Goal: Task Accomplishment & Management: Use online tool/utility

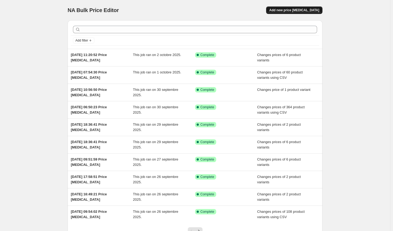
click at [308, 10] on span "Add new price [MEDICAL_DATA]" at bounding box center [294, 10] width 50 height 4
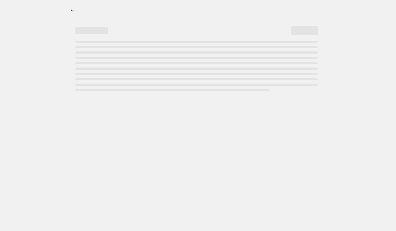
select select "percentage"
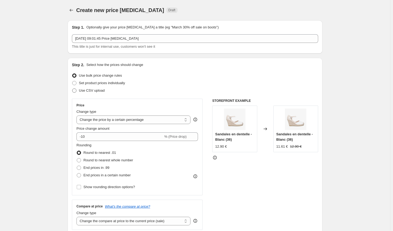
click at [76, 91] on span at bounding box center [74, 91] width 4 height 4
click at [72, 89] on input "Use CSV upload" at bounding box center [72, 89] width 0 height 0
radio input "true"
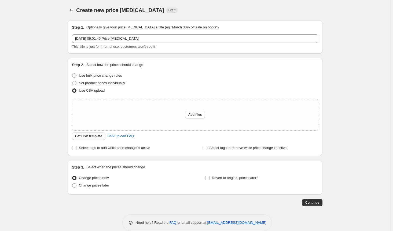
click at [96, 137] on span "Get CSV template" at bounding box center [88, 136] width 27 height 4
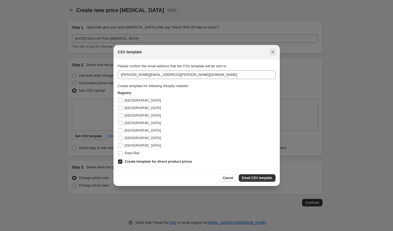
click at [273, 53] on icon "Close" at bounding box center [272, 51] width 5 height 5
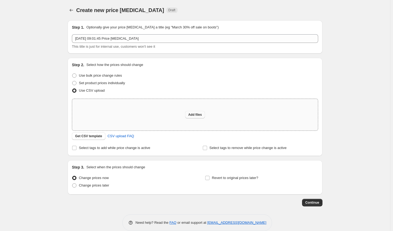
click at [201, 113] on span "Add files" at bounding box center [195, 115] width 14 height 4
type input "C:\fakepath\prix french day new021025.csv"
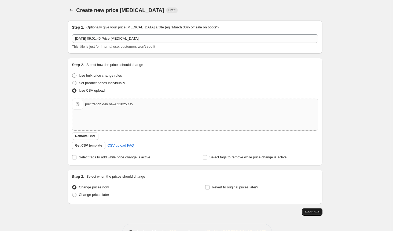
click at [319, 212] on span "Continue" at bounding box center [312, 212] width 14 height 4
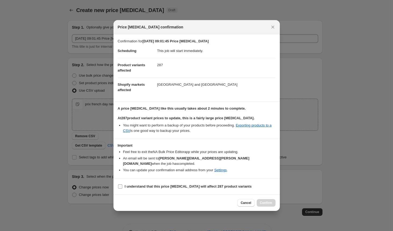
click at [150, 185] on b "I understand that this price [MEDICAL_DATA] will affect 287 product variants" at bounding box center [188, 187] width 127 height 4
click at [122, 185] on input "I understand that this price [MEDICAL_DATA] will affect 287 product variants" at bounding box center [120, 187] width 4 height 4
checkbox input "true"
click at [269, 201] on span "Confirm" at bounding box center [266, 203] width 12 height 4
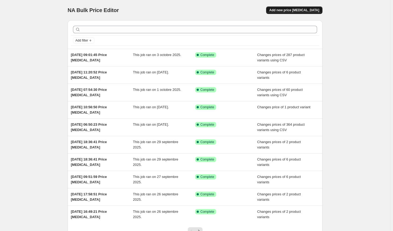
click at [294, 10] on span "Add new price [MEDICAL_DATA]" at bounding box center [294, 10] width 50 height 4
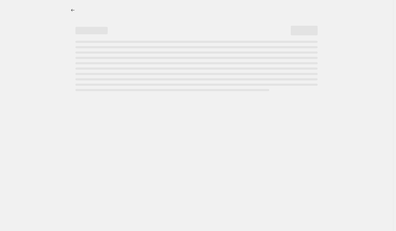
select select "percentage"
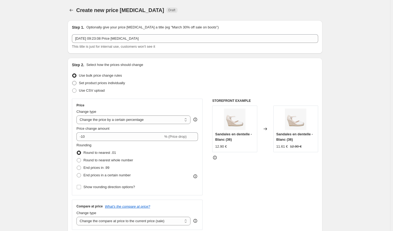
click at [80, 82] on span "Set product prices individually" at bounding box center [102, 83] width 46 height 4
click at [72, 81] on input "Set product prices individually" at bounding box center [72, 81] width 0 height 0
radio input "true"
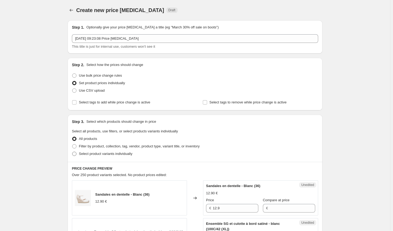
click at [75, 156] on span at bounding box center [74, 154] width 4 height 4
click at [72, 152] on input "Select product variants individually" at bounding box center [72, 152] width 0 height 0
radio input "true"
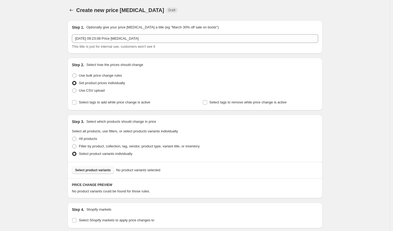
click at [86, 173] on button "Select product variants" at bounding box center [93, 171] width 42 height 8
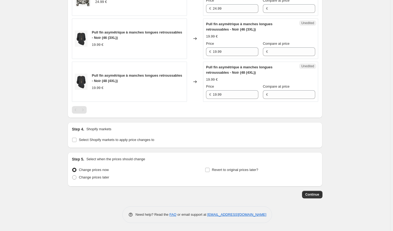
scroll to position [478, 0]
click at [75, 143] on label "Select Shopify markets to apply price changes to" at bounding box center [113, 140] width 82 height 8
click at [75, 142] on input "Select Shopify markets to apply price changes to" at bounding box center [74, 140] width 4 height 4
checkbox input "true"
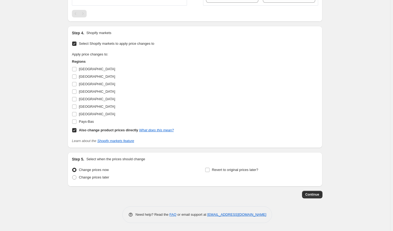
scroll to position [574, 0]
click at [74, 131] on input "Also change product prices directly What does this mean?" at bounding box center [74, 130] width 4 height 4
checkbox input "false"
click at [76, 70] on input "[GEOGRAPHIC_DATA]" at bounding box center [74, 69] width 4 height 4
checkbox input "true"
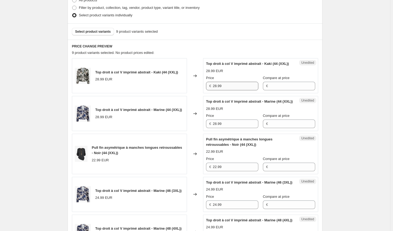
scroll to position [145, 0]
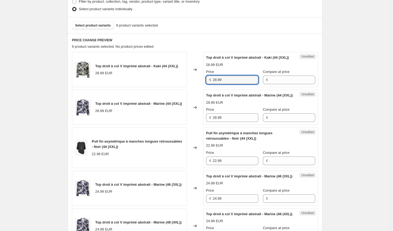
drag, startPoint x: 229, startPoint y: 84, endPoint x: 201, endPoint y: 85, distance: 27.4
click at [201, 85] on div "Top droit à col V imprimé abstrait - Kaki (44 (XXL)) 28.99 EUR Changed to Unedi…" at bounding box center [195, 69] width 246 height 35
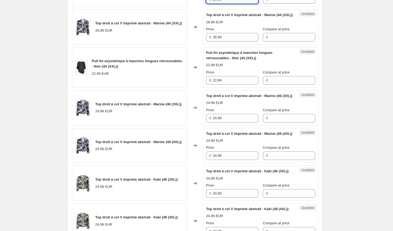
scroll to position [252, 0]
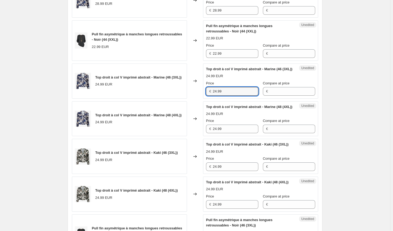
drag, startPoint x: 226, startPoint y: 107, endPoint x: 197, endPoint y: 109, distance: 29.6
click at [198, 99] on div "Top droit à col V imprimé abstrait - Marine (46 (3XL)) 24.99 EUR Changed to Une…" at bounding box center [195, 81] width 246 height 35
paste input "8"
type input "28.99"
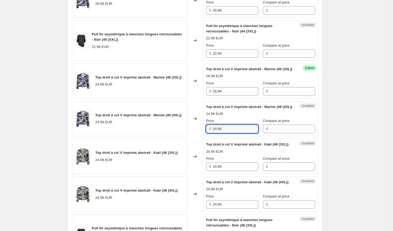
drag, startPoint x: 225, startPoint y: 151, endPoint x: 200, endPoint y: 148, distance: 25.0
click at [200, 137] on div "Top droit à col V imprimé abstrait - Marine (48 (4XL)) 24.99 EUR Changed to Une…" at bounding box center [195, 118] width 246 height 35
paste input "8"
type input "28.99"
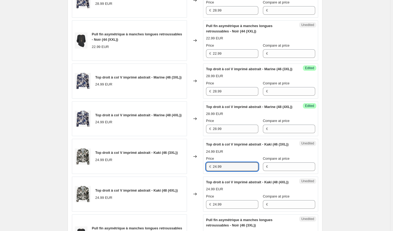
drag, startPoint x: 225, startPoint y: 193, endPoint x: 210, endPoint y: 195, distance: 15.1
click at [189, 174] on div "Top droit à col V imprimé abstrait - Kaki (46 (3XL)) 24.99 EUR Changed to Unedi…" at bounding box center [195, 156] width 246 height 35
paste input "8"
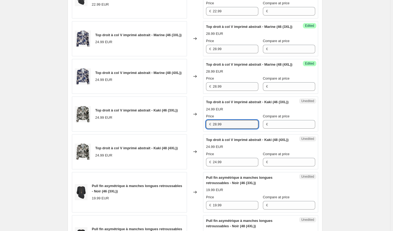
scroll to position [333, 0]
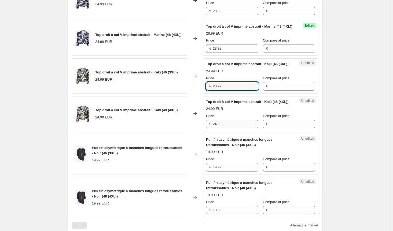
type input "28.99"
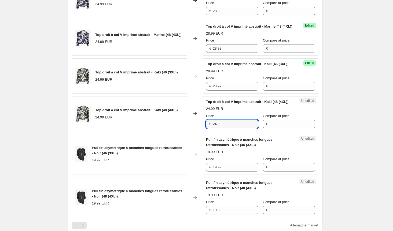
drag, startPoint x: 227, startPoint y: 155, endPoint x: 188, endPoint y: 152, distance: 39.2
click at [188, 131] on div "Top droit à col V imprimé abstrait - Kaki (48 (4XL)) 24.99 EUR Changed to Unedi…" at bounding box center [195, 113] width 246 height 35
paste input "8"
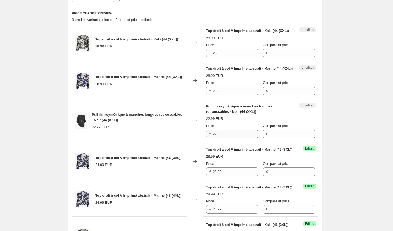
type input "28.99"
drag, startPoint x: 231, startPoint y: 144, endPoint x: 177, endPoint y: 142, distance: 54.5
click at [177, 141] on div "Pull fin asymétrique à manches longues retroussables - Noir (44 (XXL)) 22.99 EU…" at bounding box center [195, 121] width 246 height 41
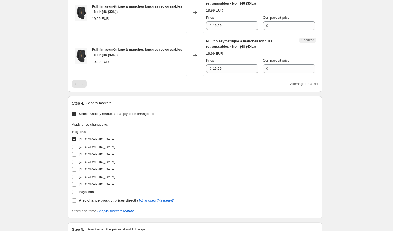
scroll to position [467, 0]
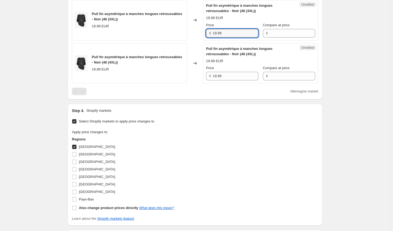
drag, startPoint x: 242, startPoint y: 65, endPoint x: 189, endPoint y: 64, distance: 52.9
click at [189, 41] on div "Pull fin asymétrique à manches longues retroussables - Noir (46 (3XL)) 19.99 EU…" at bounding box center [195, 20] width 246 height 41
paste input "22"
type input "22.99"
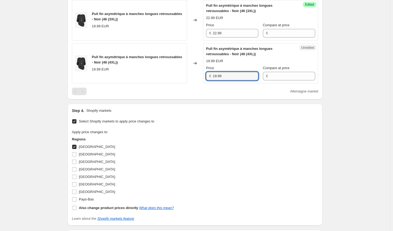
drag, startPoint x: 230, startPoint y: 104, endPoint x: 170, endPoint y: 140, distance: 70.5
click at [162, 84] on div "Pull fin asymétrique à manches longues retroussables - Noir (48 (4XL)) 19.99 EU…" at bounding box center [195, 63] width 246 height 41
paste input "22"
type input "22.99"
click at [172, 170] on div "Apply price changes to: Regions Allemagne Autriche Belgique Espagne France Ital…" at bounding box center [195, 171] width 246 height 82
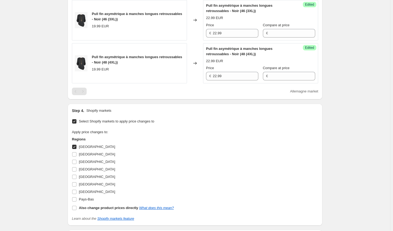
click at [76, 149] on input "[GEOGRAPHIC_DATA]" at bounding box center [74, 147] width 4 height 4
checkbox input "false"
click at [76, 157] on input "[GEOGRAPHIC_DATA]" at bounding box center [74, 154] width 4 height 4
checkbox input "true"
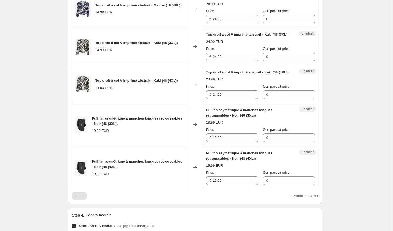
scroll to position [359, 0]
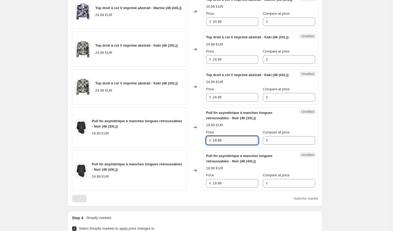
drag, startPoint x: 235, startPoint y: 172, endPoint x: 159, endPoint y: 169, distance: 76.0
click at [159, 148] on div "Pull fin asymétrique à manches longues retroussables - Noir (46 (3XL)) 19.99 EU…" at bounding box center [195, 127] width 246 height 41
paste input "22"
type input "22.99"
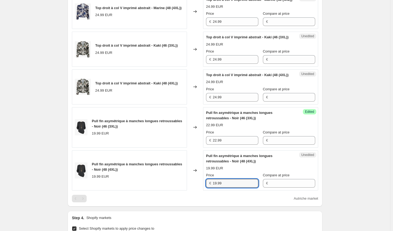
drag, startPoint x: 234, startPoint y: 212, endPoint x: 168, endPoint y: 214, distance: 66.0
click at [168, 191] on div "Pull fin asymétrique à manches longues retroussables - Noir (48 (4XL)) 19.99 EU…" at bounding box center [195, 171] width 246 height 41
paste input "22"
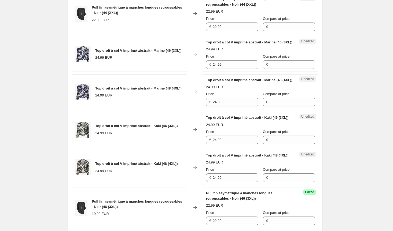
scroll to position [252, 0]
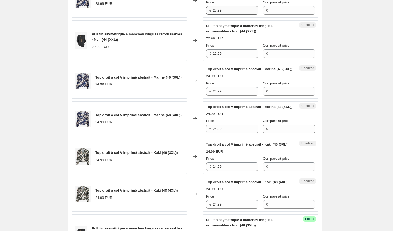
type input "22.99"
drag, startPoint x: 232, startPoint y: 21, endPoint x: 193, endPoint y: 20, distance: 38.9
click at [193, 18] on div "Top droit à col V imprimé abstrait - Marine (44 (XXL)) 28.99 EUR Changed to Une…" at bounding box center [195, 0] width 246 height 35
drag, startPoint x: 232, startPoint y: 106, endPoint x: 160, endPoint y: 110, distance: 71.5
click at [151, 99] on div "Top droit à col V imprimé abstrait - Marine (46 (3XL)) 24.99 EUR Changed to Une…" at bounding box center [195, 81] width 246 height 35
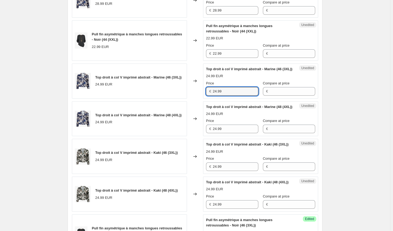
paste input "8"
type input "28.99"
drag, startPoint x: 236, startPoint y: 151, endPoint x: 188, endPoint y: 146, distance: 48.5
click at [188, 137] on div "Top droit à col V imprimé abstrait - Marine (48 (4XL)) 24.99 EUR Changed to Une…" at bounding box center [195, 118] width 246 height 35
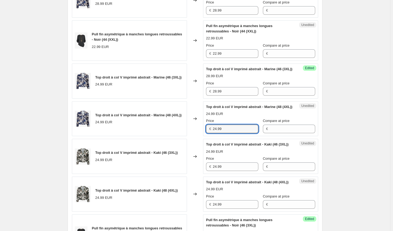
paste input "8"
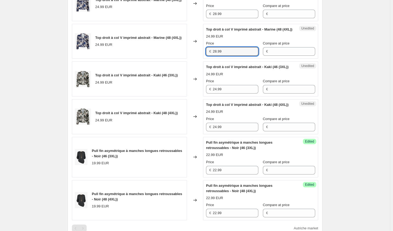
scroll to position [359, 0]
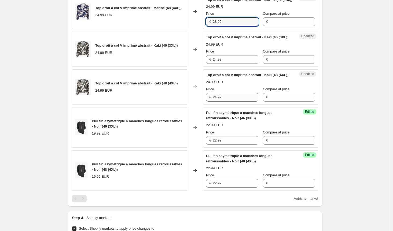
type input "28.99"
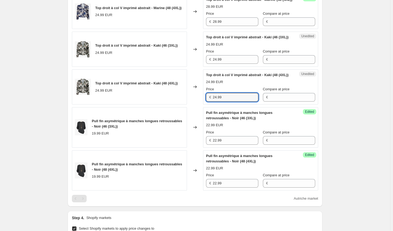
drag, startPoint x: 227, startPoint y: 131, endPoint x: 202, endPoint y: 128, distance: 25.7
click at [202, 105] on div "Top droit à col V imprimé abstrait - Kaki (48 (4XL)) 24.99 EUR Changed to Unedi…" at bounding box center [195, 86] width 246 height 35
paste input "8"
type input "28.99"
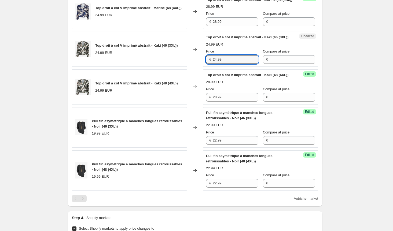
drag, startPoint x: 228, startPoint y: 86, endPoint x: 189, endPoint y: 83, distance: 39.2
click at [189, 67] on div "Top droit à col V imprimé abstrait - Kaki (46 (3XL)) 24.99 EUR Changed to Unedi…" at bounding box center [195, 49] width 246 height 35
paste input "8"
type input "28.99"
click at [375, 111] on div "Create new price change job. This page is ready Create new price change job Dra…" at bounding box center [195, 29] width 390 height 776
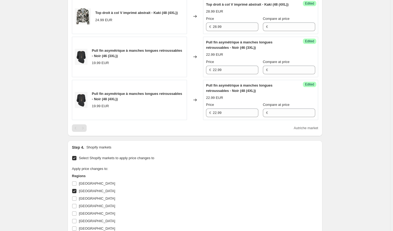
scroll to position [520, 0]
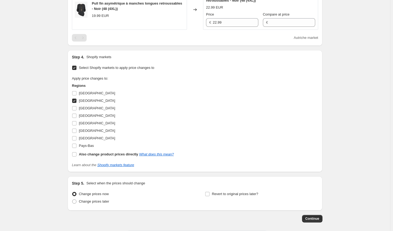
click at [76, 103] on input "[GEOGRAPHIC_DATA]" at bounding box center [74, 101] width 4 height 4
checkbox input "false"
click at [76, 148] on input "Pays-Bas" at bounding box center [74, 146] width 4 height 4
checkbox input "true"
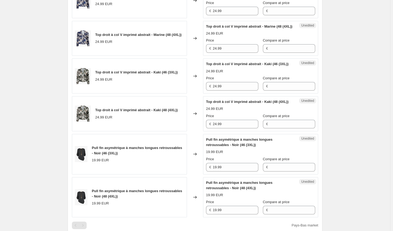
scroll to position [252, 0]
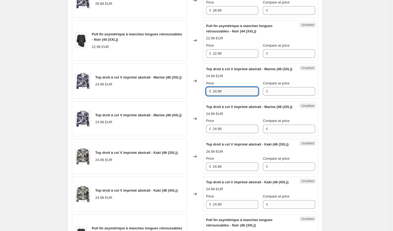
drag, startPoint x: 228, startPoint y: 106, endPoint x: 177, endPoint y: 104, distance: 50.8
click at [177, 99] on div "Top droit à col V imprimé abstrait - Marine (46 (3XL)) 24.99 EUR Changed to Une…" at bounding box center [195, 81] width 246 height 35
paste input "8"
type input "28.99"
drag, startPoint x: 200, startPoint y: 147, endPoint x: 197, endPoint y: 146, distance: 3.5
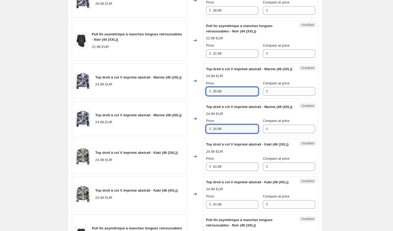
click at [197, 137] on div "Top droit à col V imprimé abstrait - Marine (48 (4XL)) 24.99 EUR Changed to Une…" at bounding box center [195, 118] width 246 height 35
paste input "8"
type input "28.99"
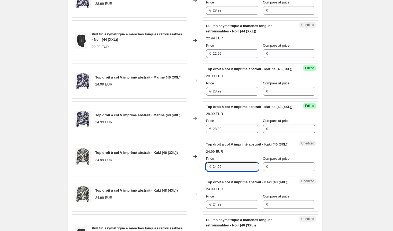
drag, startPoint x: 221, startPoint y: 192, endPoint x: 195, endPoint y: 192, distance: 26.0
click at [195, 174] on div "Top droit à col V imprimé abstrait - Kaki (46 (3XL)) 24.99 EUR Changed to Unedi…" at bounding box center [195, 156] width 246 height 35
paste input "8"
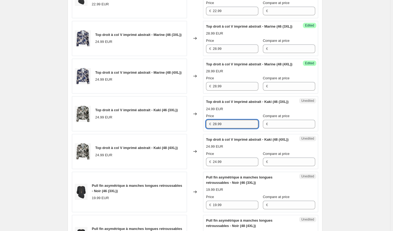
scroll to position [333, 0]
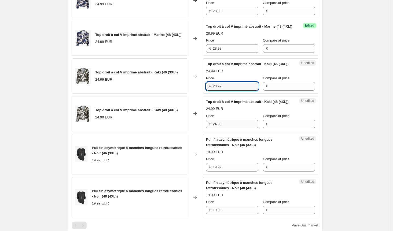
type input "28.99"
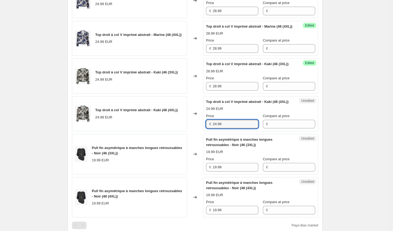
drag, startPoint x: 227, startPoint y: 154, endPoint x: 185, endPoint y: 154, distance: 42.1
click at [185, 131] on div "Top droit à col V imprimé abstrait - Kaki (48 (4XL)) 24.99 EUR Changed to Unedi…" at bounding box center [195, 113] width 246 height 35
paste input "8"
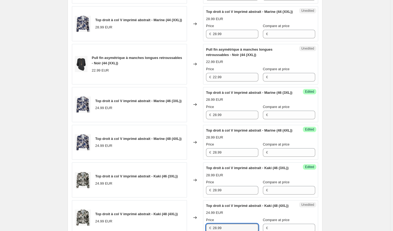
scroll to position [199, 0]
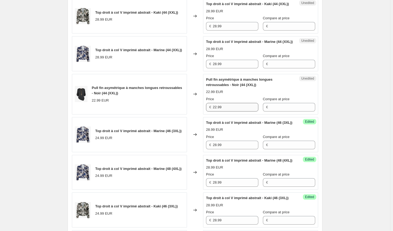
type input "28.99"
drag, startPoint x: 227, startPoint y: 118, endPoint x: 182, endPoint y: 116, distance: 45.1
click at [182, 115] on div "Pull fin asymétrique à manches longues retroussables - Noir (44 (XXL)) 22.99 EU…" at bounding box center [195, 94] width 246 height 41
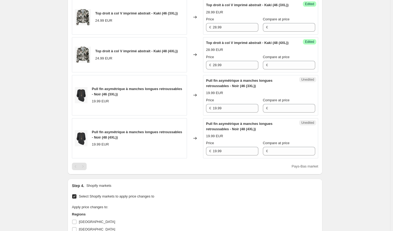
scroll to position [413, 0]
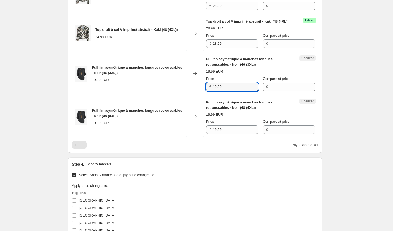
drag, startPoint x: 242, startPoint y: 115, endPoint x: 146, endPoint y: 114, distance: 96.0
click at [146, 94] on div "Pull fin asymétrique à manches longues retroussables - Noir (46 (3XL)) 19.99 EU…" at bounding box center [195, 74] width 246 height 41
paste input "22"
type input "22.99"
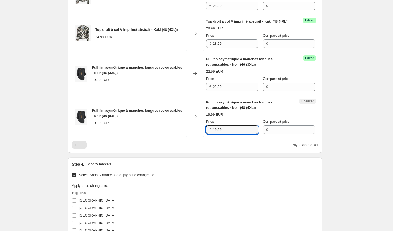
drag, startPoint x: 228, startPoint y: 159, endPoint x: 170, endPoint y: 158, distance: 57.4
click at [170, 137] on div "Pull fin asymétrique à manches longues retroussables - Noir (48 (4XL)) 19.99 EU…" at bounding box center [195, 117] width 246 height 41
paste input "22"
type input "22.99"
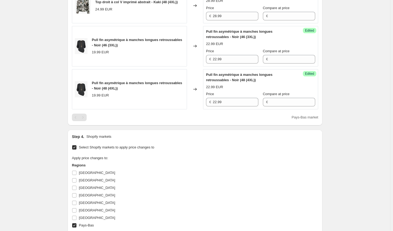
scroll to position [574, 0]
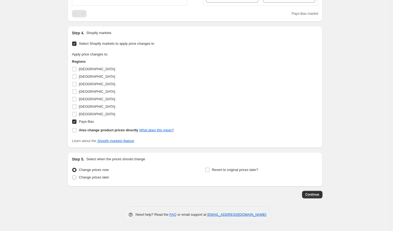
click at [75, 123] on input "Pays-Bas" at bounding box center [74, 122] width 4 height 4
checkbox input "false"
click at [78, 108] on label "[GEOGRAPHIC_DATA]" at bounding box center [93, 107] width 43 height 8
click at [76, 108] on input "[GEOGRAPHIC_DATA]" at bounding box center [74, 107] width 4 height 4
checkbox input "true"
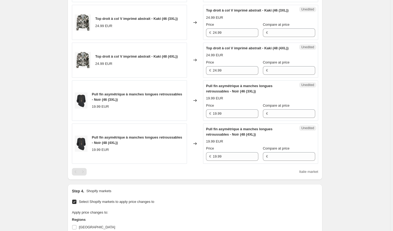
scroll to position [279, 0]
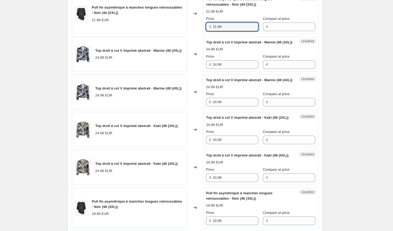
drag, startPoint x: 218, startPoint y: 37, endPoint x: 207, endPoint y: 35, distance: 10.9
click at [208, 31] on div "€ 21.99" at bounding box center [232, 27] width 52 height 9
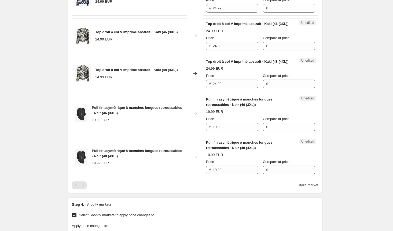
scroll to position [440, 0]
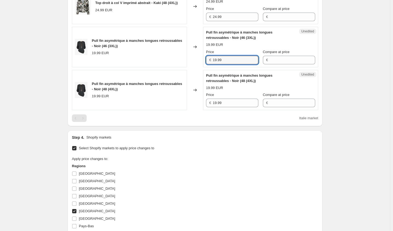
drag, startPoint x: 229, startPoint y: 91, endPoint x: 207, endPoint y: 99, distance: 23.1
click at [201, 67] on div "Pull fin asymétrique à manches longues retroussables - Noir (46 (3XL)) 19.99 EU…" at bounding box center [195, 47] width 246 height 41
paste input "21"
type input "21.99"
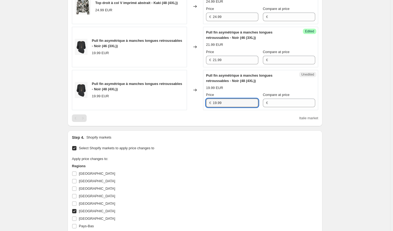
click at [167, 111] on div "Pull fin asymétrique à manches longues retroussables - Noir (48 (4XL)) 19.99 EU…" at bounding box center [195, 90] width 246 height 41
paste input "21"
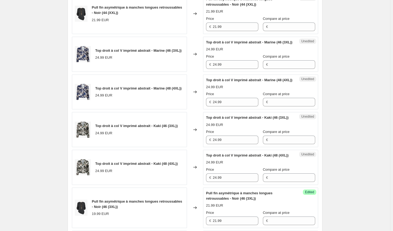
scroll to position [199, 0]
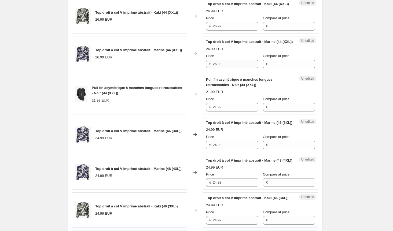
type input "21.99"
drag, startPoint x: 232, startPoint y: 75, endPoint x: 141, endPoint y: 73, distance: 91.0
click at [141, 71] on div "Top droit à col V imprimé abstrait - Marine (44 (XXL)) 26.99 EUR Changed to Une…" at bounding box center [195, 53] width 246 height 35
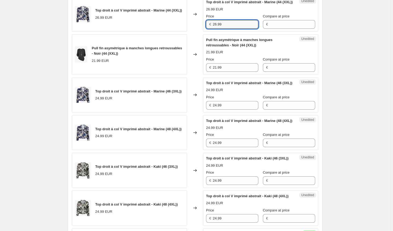
scroll to position [252, 0]
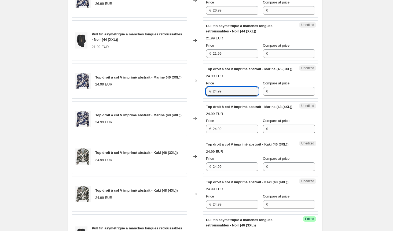
drag, startPoint x: 230, startPoint y: 106, endPoint x: 163, endPoint y: 105, distance: 67.6
click at [164, 99] on div "Top droit à col V imprimé abstrait - Marine (46 (3XL)) 24.99 EUR Changed to Une…" at bounding box center [195, 81] width 246 height 35
paste input "6"
type input "26.99"
drag, startPoint x: 234, startPoint y: 150, endPoint x: 186, endPoint y: 148, distance: 47.8
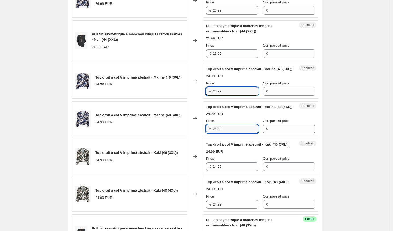
click at [186, 137] on div "Top droit à col V imprimé abstrait - Marine (48 (4XL)) 24.99 EUR Changed to Une…" at bounding box center [195, 118] width 246 height 35
paste input "6"
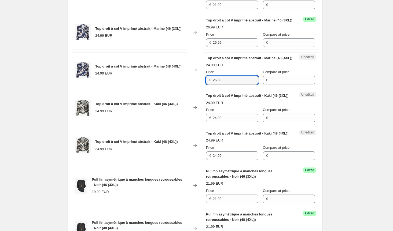
scroll to position [359, 0]
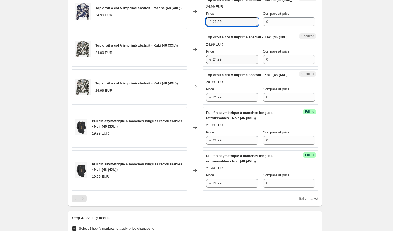
type input "26.99"
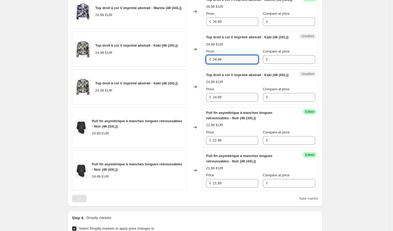
drag, startPoint x: 224, startPoint y: 84, endPoint x: 189, endPoint y: 84, distance: 34.3
click at [189, 67] on div "Top droit à col V imprimé abstrait - Kaki (46 (3XL)) 24.99 EUR Changed to Unedi…" at bounding box center [195, 49] width 246 height 35
paste input "6"
type input "26.99"
drag, startPoint x: 228, startPoint y: 126, endPoint x: 194, endPoint y: 126, distance: 33.8
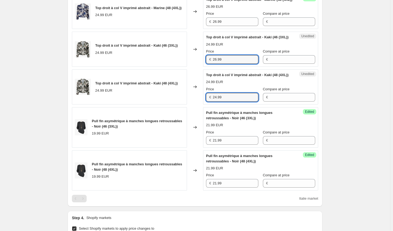
click at [195, 105] on div "Top droit à col V imprimé abstrait - Kaki (48 (4XL)) 24.99 EUR Changed to Unedi…" at bounding box center [195, 86] width 246 height 35
paste input "6"
type input "26.99"
click at [356, 135] on div "Create new price change job. This page is ready Create new price change job Dra…" at bounding box center [195, 29] width 390 height 776
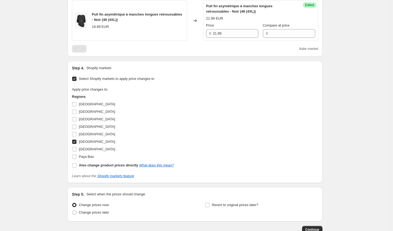
scroll to position [547, 0]
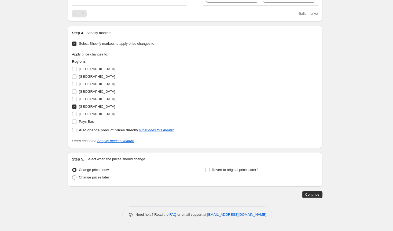
click at [76, 109] on input "[GEOGRAPHIC_DATA]" at bounding box center [74, 107] width 4 height 4
checkbox input "false"
click at [77, 118] on label "[GEOGRAPHIC_DATA]" at bounding box center [93, 115] width 43 height 8
click at [76, 116] on input "[GEOGRAPHIC_DATA]" at bounding box center [74, 114] width 4 height 4
checkbox input "true"
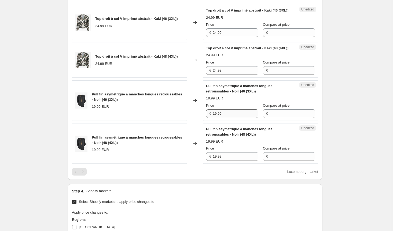
scroll to position [386, 0]
drag, startPoint x: 229, startPoint y: 101, endPoint x: 165, endPoint y: 100, distance: 64.4
click at [165, 78] on div "Top droit à col V imprimé abstrait - Kaki (48 (4XL)) 24.99 EUR Changed to Unedi…" at bounding box center [195, 60] width 246 height 35
paste input "6"
type input "26.99"
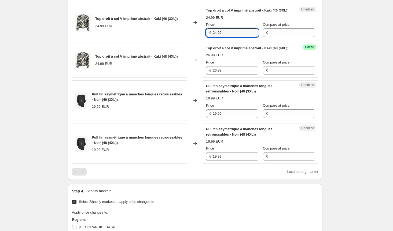
drag, startPoint x: 232, startPoint y: 59, endPoint x: 181, endPoint y: 57, distance: 51.0
click at [181, 40] on div "Top droit à col V imprimé abstrait - Kaki (46 (3XL)) 24.99 EUR Changed to Unedi…" at bounding box center [195, 22] width 246 height 35
paste input "6"
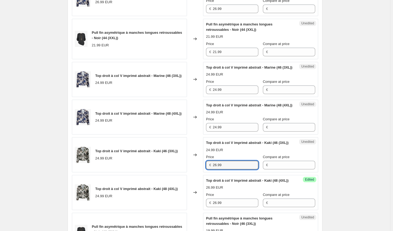
scroll to position [252, 0]
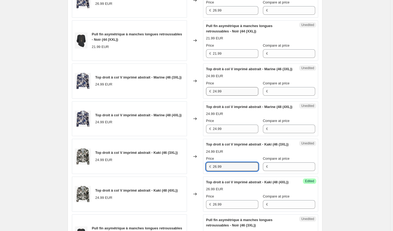
type input "26.99"
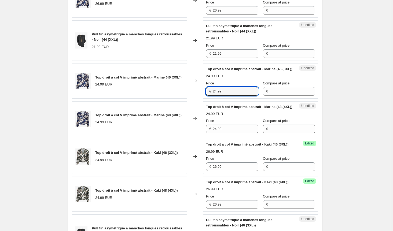
drag, startPoint x: 229, startPoint y: 108, endPoint x: 190, endPoint y: 108, distance: 38.9
click at [191, 99] on div "Top droit à col V imprimé abstrait - Marine (46 (3XL)) 24.99 EUR Changed to Une…" at bounding box center [195, 81] width 246 height 35
paste input "6"
type input "26.99"
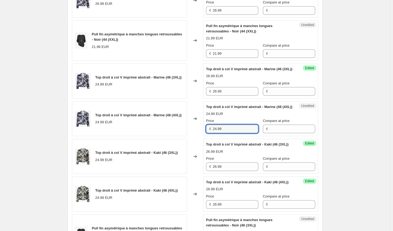
drag, startPoint x: 180, startPoint y: 145, endPoint x: 170, endPoint y: 144, distance: 10.0
click at [170, 137] on div "Top droit à col V imprimé abstrait - Marine (48 (4XL)) 24.99 EUR Changed to Une…" at bounding box center [195, 118] width 246 height 35
paste input "6"
type input "26.99"
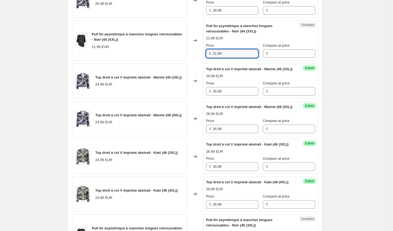
drag, startPoint x: 230, startPoint y: 64, endPoint x: 167, endPoint y: 64, distance: 63.3
click at [167, 61] on div "Pull fin asymétrique à manches longues retroussables - Noir (44 (XXL)) 21.99 EU…" at bounding box center [195, 40] width 246 height 41
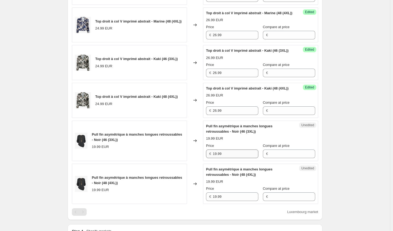
scroll to position [413, 0]
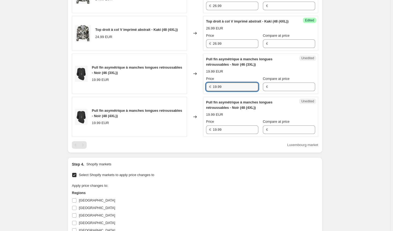
drag, startPoint x: 232, startPoint y: 118, endPoint x: 168, endPoint y: 117, distance: 63.9
click at [169, 94] on div "Pull fin asymétrique à manches longues retroussables - Noir (46 (3XL)) 19.99 EU…" at bounding box center [195, 74] width 246 height 41
paste input "21"
type input "21.99"
click at [161, 137] on div "Pull fin asymétrique à manches longues retroussables - Noir (48 (4XL)) 19.99 EU…" at bounding box center [195, 117] width 246 height 41
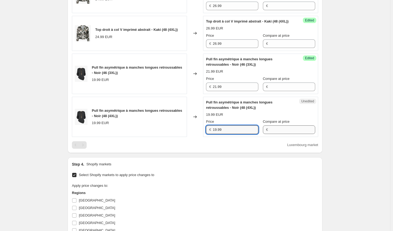
paste input "21"
type input "21.99"
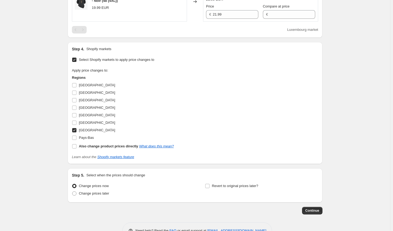
scroll to position [574, 0]
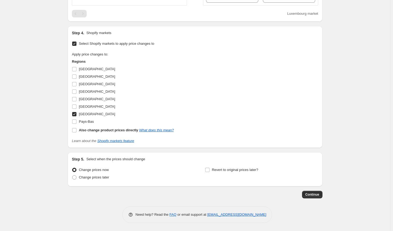
click at [76, 114] on input "[GEOGRAPHIC_DATA]" at bounding box center [74, 114] width 4 height 4
checkbox input "false"
click at [76, 84] on input "[GEOGRAPHIC_DATA]" at bounding box center [74, 84] width 4 height 4
checkbox input "true"
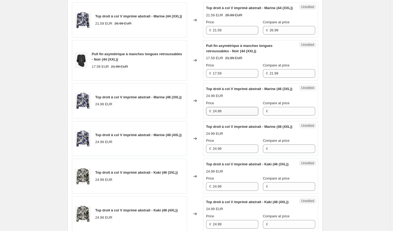
scroll to position [225, 0]
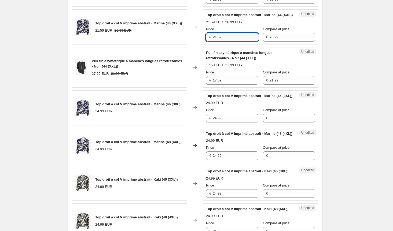
drag, startPoint x: 231, startPoint y: 47, endPoint x: 164, endPoint y: 47, distance: 67.3
click at [164, 45] on div "Top droit à col V imprimé abstrait - Marine (44 (XXL)) 21.59 EUR 26.99 EUR Chan…" at bounding box center [195, 26] width 246 height 35
drag, startPoint x: 227, startPoint y: 134, endPoint x: 172, endPoint y: 129, distance: 55.0
click at [172, 126] on div "Top droit à col V imprimé abstrait - Marine (46 (3XL)) 24.99 EUR Changed to Une…" at bounding box center [195, 107] width 246 height 35
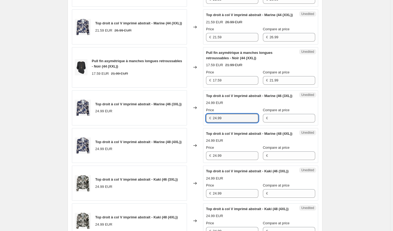
paste input "1.5"
type input "21.59"
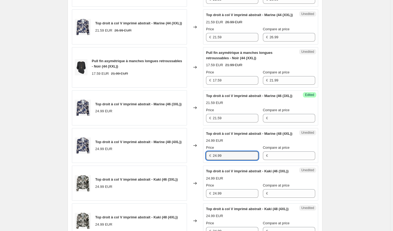
drag, startPoint x: 225, startPoint y: 174, endPoint x: 189, endPoint y: 177, distance: 35.2
click at [189, 163] on div "Top droit à col V imprimé abstrait - Marine (48 (4XL)) 24.99 EUR Changed to Une…" at bounding box center [195, 145] width 246 height 35
paste input "1.5"
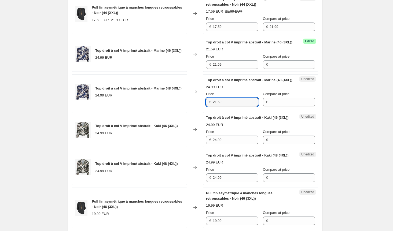
type input "21.59"
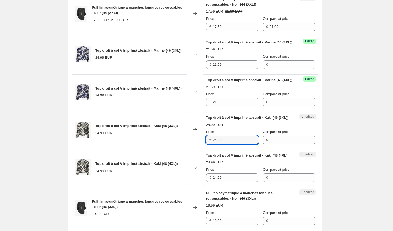
drag, startPoint x: 169, startPoint y: 167, endPoint x: 164, endPoint y: 168, distance: 5.3
click at [163, 147] on div "Top droit à col V imprimé abstrait - Kaki (46 (3XL)) 24.99 EUR Changed to Unedi…" at bounding box center [195, 129] width 246 height 35
paste input "1.5"
type input "21.59"
drag, startPoint x: 234, startPoint y: 210, endPoint x: 160, endPoint y: 206, distance: 74.5
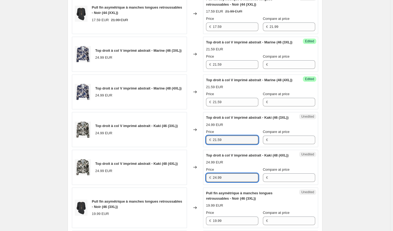
click at [160, 185] on div "Top droit à col V imprimé abstrait - Kaki (48 (4XL)) 24.99 EUR Changed to Unedi…" at bounding box center [195, 167] width 246 height 35
paste input "1.5"
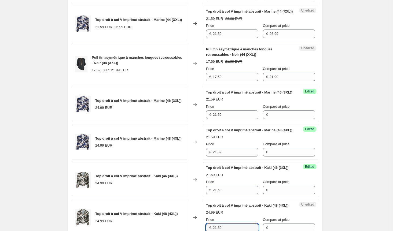
scroll to position [199, 0]
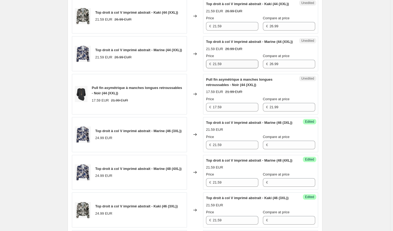
type input "21.59"
click at [237, 68] on div "Price € 21.59 Compare at price € 26.99" at bounding box center [260, 60] width 109 height 15
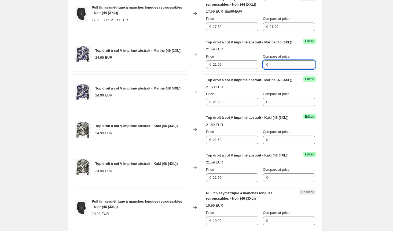
click at [282, 69] on input "Compare at price" at bounding box center [293, 64] width 46 height 9
paste input "26.99"
type input "26.99"
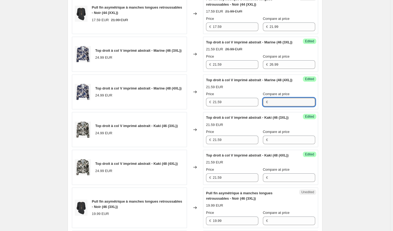
click at [282, 107] on input "Compare at price" at bounding box center [293, 102] width 46 height 9
paste input "26.99"
type input "26.99"
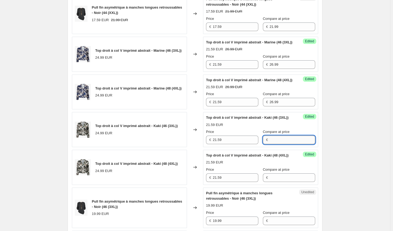
drag, startPoint x: 280, startPoint y: 166, endPoint x: 280, endPoint y: 169, distance: 3.0
click at [280, 144] on input "Compare at price" at bounding box center [293, 140] width 46 height 9
paste input "26.99"
type input "26.99"
click at [274, 182] on input "Compare at price" at bounding box center [293, 178] width 46 height 9
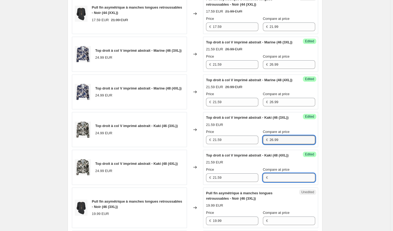
paste input "26.99"
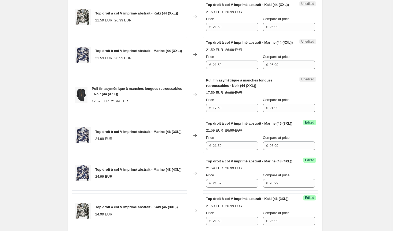
scroll to position [145, 0]
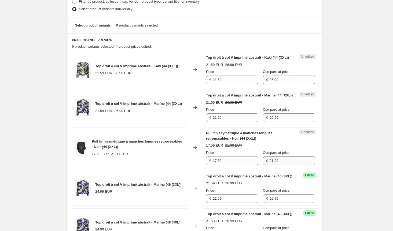
type input "26.99"
drag, startPoint x: 289, startPoint y: 172, endPoint x: 235, endPoint y: 166, distance: 55.1
click at [235, 165] on div "Price € 17.59 Compare at price € 21.99" at bounding box center [260, 157] width 109 height 15
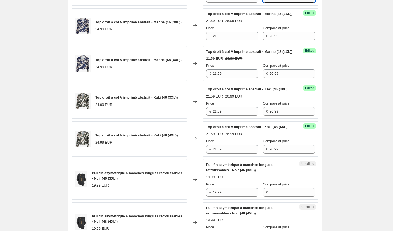
scroll to position [413, 0]
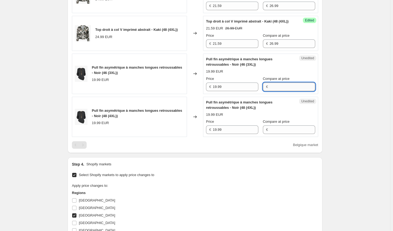
click at [278, 91] on input "Compare at price" at bounding box center [293, 87] width 46 height 9
paste input "21.99"
type input "21.99"
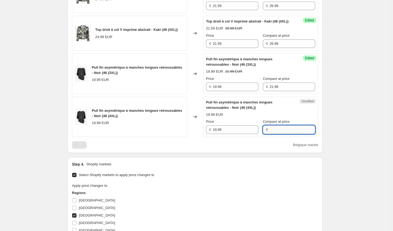
click at [283, 134] on input "Compare at price" at bounding box center [293, 130] width 46 height 9
paste input "21.99"
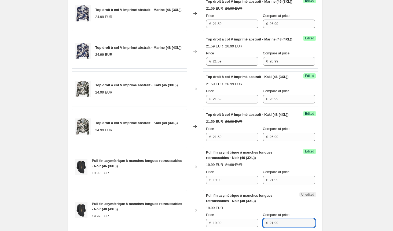
scroll to position [252, 0]
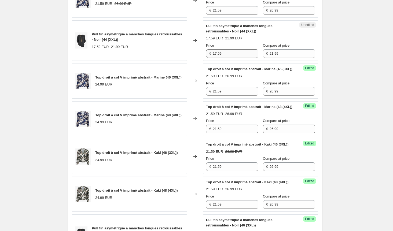
type input "21.99"
drag, startPoint x: 233, startPoint y: 62, endPoint x: 156, endPoint y: 61, distance: 76.7
click at [156, 61] on div "Pull fin asymétrique à manches longues retroussables - Noir (44 (XXL)) 17.59 EU…" at bounding box center [195, 40] width 246 height 41
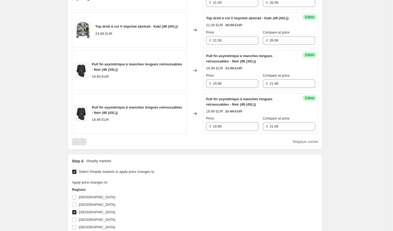
scroll to position [440, 0]
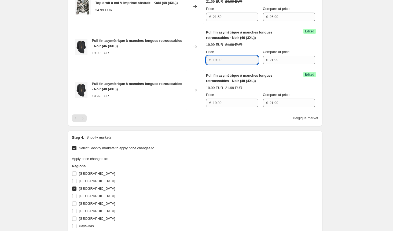
drag, startPoint x: 229, startPoint y: 88, endPoint x: 185, endPoint y: 87, distance: 44.0
click at [185, 67] on div "Pull fin asymétrique à manches longues retroussables - Noir (46 (3XL)) 19.99 EU…" at bounding box center [195, 47] width 246 height 41
paste input "7.5"
type input "17.59"
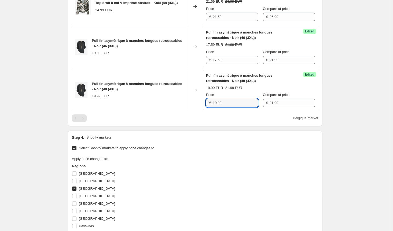
drag, startPoint x: 232, startPoint y: 135, endPoint x: 180, endPoint y: 133, distance: 52.1
click at [180, 111] on div "Pull fin asymétrique à manches longues retroussables - Noir (48 (4XL)) 19.99 EU…" at bounding box center [195, 90] width 246 height 41
paste input "7.5"
type input "17.59"
click at [203, 186] on div "Select Shopify markets to apply price changes to Apply price changes to: Region…" at bounding box center [195, 197] width 246 height 104
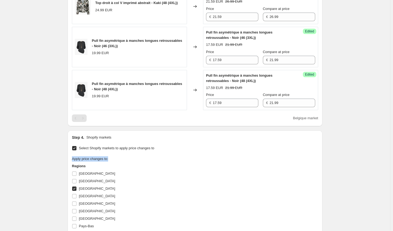
scroll to position [574, 0]
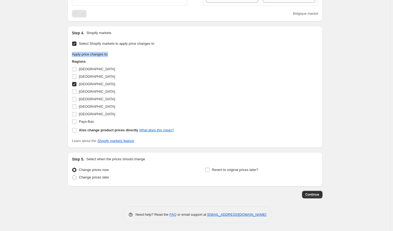
click at [76, 86] on input "[GEOGRAPHIC_DATA]" at bounding box center [74, 84] width 4 height 4
checkbox input "false"
click at [76, 98] on input "[GEOGRAPHIC_DATA]" at bounding box center [74, 99] width 4 height 4
checkbox input "true"
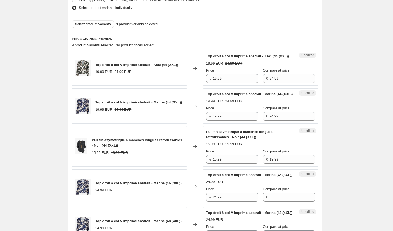
scroll to position [145, 0]
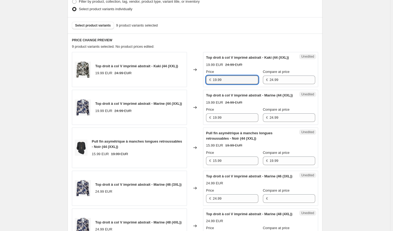
drag, startPoint x: 227, startPoint y: 86, endPoint x: 196, endPoint y: 82, distance: 30.8
click at [196, 82] on div "Top droit à col V imprimé abstrait - Kaki (44 (XXL)) 19.99 EUR 24.99 EUR Change…" at bounding box center [195, 69] width 246 height 35
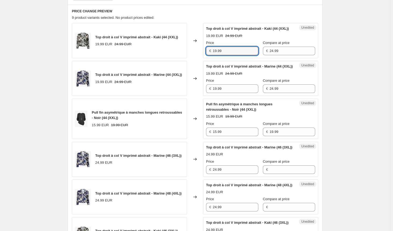
scroll to position [225, 0]
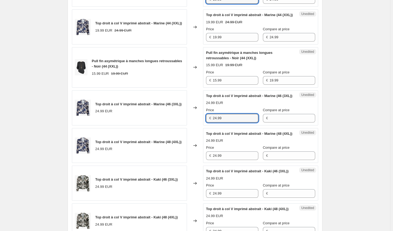
drag, startPoint x: 232, startPoint y: 134, endPoint x: 195, endPoint y: 134, distance: 37.0
click at [196, 126] on div "Top droit à col V imprimé abstrait - Marine (46 (3XL)) 24.99 EUR Changed to Une…" at bounding box center [195, 107] width 246 height 35
paste input "19"
type input "19.99"
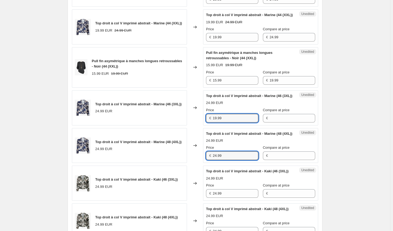
click at [205, 163] on div "Unedited Top droit à col V imprimé abstrait - Marine (48 (4XL)) 24.99 EUR Price…" at bounding box center [260, 145] width 115 height 35
paste input "19"
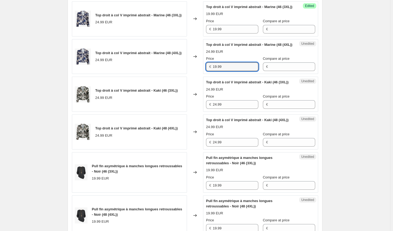
scroll to position [333, 0]
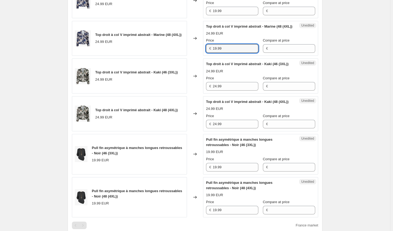
type input "19.99"
drag, startPoint x: 190, startPoint y: 111, endPoint x: 177, endPoint y: 111, distance: 13.4
click at [178, 94] on div "Top droit à col V imprimé abstrait - Kaki (46 (3XL)) 24.99 EUR Changed to Unedi…" at bounding box center [195, 75] width 246 height 35
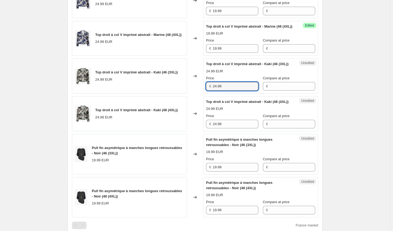
paste input "19"
type input "19.99"
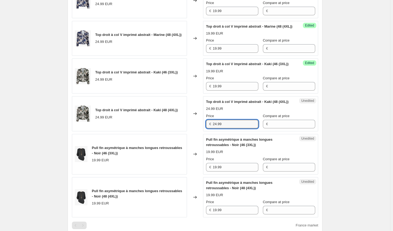
drag, startPoint x: 225, startPoint y: 155, endPoint x: 182, endPoint y: 150, distance: 42.8
click at [182, 131] on div "Top droit à col V imprimé abstrait - Kaki (48 (4XL)) 24.99 EUR Changed to Unedi…" at bounding box center [195, 113] width 246 height 35
paste input "19"
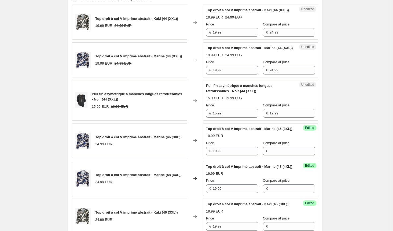
scroll to position [145, 0]
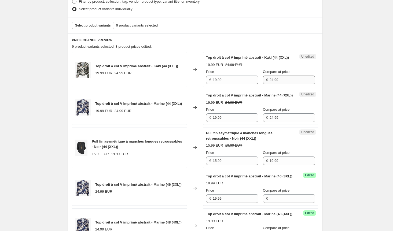
type input "19.99"
drag, startPoint x: 279, startPoint y: 86, endPoint x: 239, endPoint y: 83, distance: 40.1
click at [239, 83] on div "Price € 19.99 Compare at price € 24.99" at bounding box center [260, 76] width 109 height 15
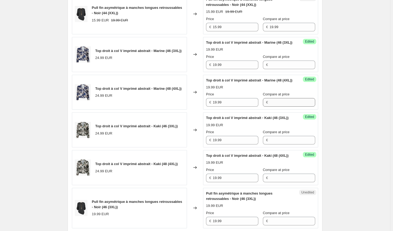
scroll to position [279, 0]
click at [279, 69] on input "Compare at price" at bounding box center [293, 64] width 46 height 9
paste input "24.99"
type input "24.99"
click at [280, 110] on div "Success Edited Top droit à col V imprimé abstrait - Marine (48 (4XL)) 19.99 EUR…" at bounding box center [260, 92] width 115 height 35
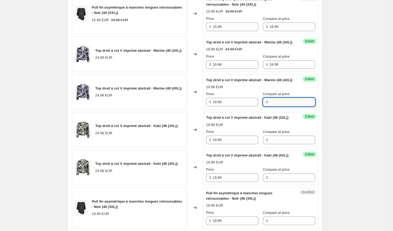
click at [280, 107] on input "Compare at price" at bounding box center [293, 102] width 46 height 9
paste input "24.99"
type input "24.99"
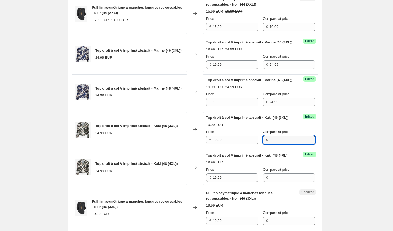
click at [282, 144] on input "Compare at price" at bounding box center [293, 140] width 46 height 9
paste input "24.99"
type input "24.99"
click at [279, 182] on input "Compare at price" at bounding box center [293, 178] width 46 height 9
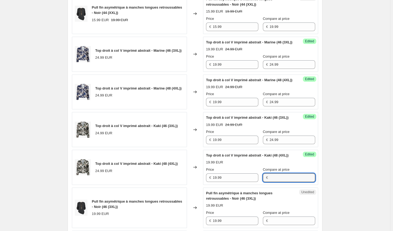
paste input "24.99"
type input "24.99"
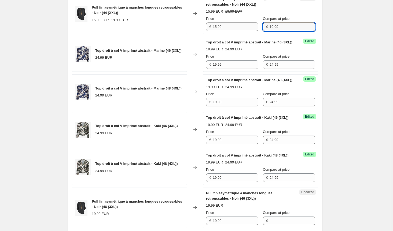
drag, startPoint x: 285, startPoint y: 35, endPoint x: 249, endPoint y: 37, distance: 36.0
click at [249, 31] on div "Price € 15.99 Compare at price € 19.99" at bounding box center [260, 23] width 109 height 15
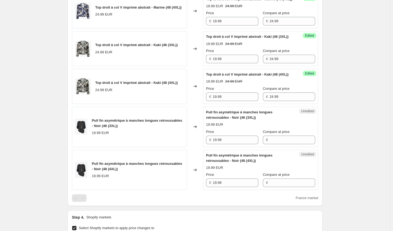
scroll to position [413, 0]
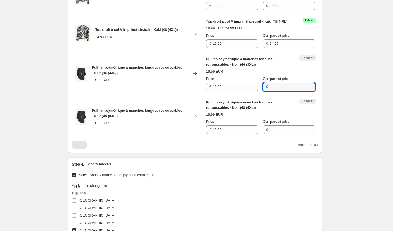
drag, startPoint x: 280, startPoint y: 117, endPoint x: 282, endPoint y: 123, distance: 7.0
click at [280, 91] on input "Compare at price" at bounding box center [293, 87] width 46 height 9
paste input "19.99"
type input "19.99"
click at [286, 134] on input "Compare at price" at bounding box center [293, 130] width 46 height 9
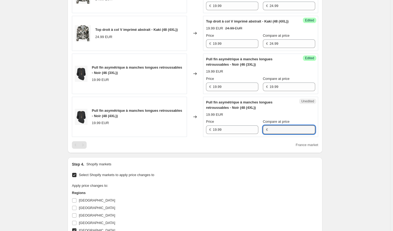
paste input "19.99"
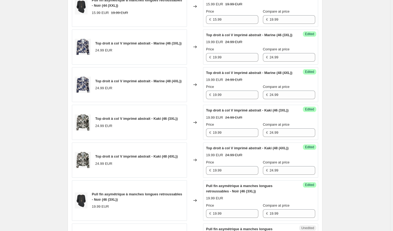
scroll to position [199, 0]
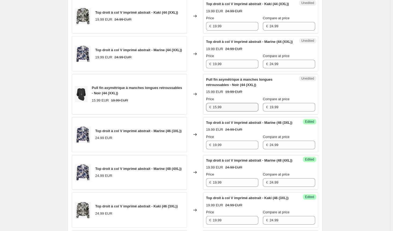
type input "19.99"
drag, startPoint x: 233, startPoint y: 121, endPoint x: 187, endPoint y: 113, distance: 46.6
click at [187, 113] on div "Pull fin asymétrique à manches longues retroussables - Noir (44 (XXL)) 15.99 EU…" at bounding box center [195, 94] width 246 height 41
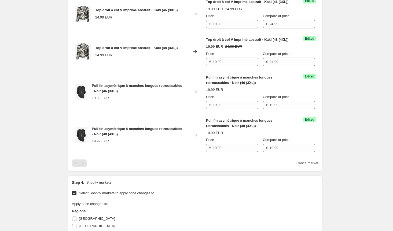
scroll to position [413, 0]
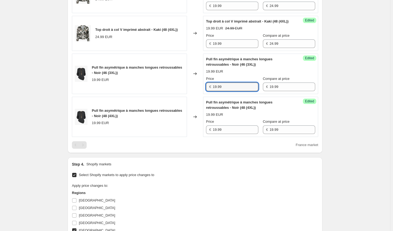
drag, startPoint x: 227, startPoint y: 116, endPoint x: 174, endPoint y: 115, distance: 53.4
click at [174, 94] on div "Pull fin asymétrique à manches longues retroussables - Noir (46 (3XL)) 19.99 EU…" at bounding box center [195, 74] width 246 height 41
paste input "5"
type input "15.99"
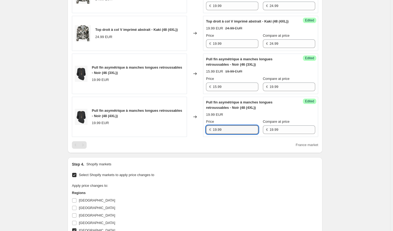
drag, startPoint x: 228, startPoint y: 161, endPoint x: 186, endPoint y: 160, distance: 41.6
click at [186, 137] on div "Pull fin asymétrique à manches longues retroussables - Noir (48 (4XL)) 19.99 EU…" at bounding box center [195, 117] width 246 height 41
paste input "5"
type input "15.99"
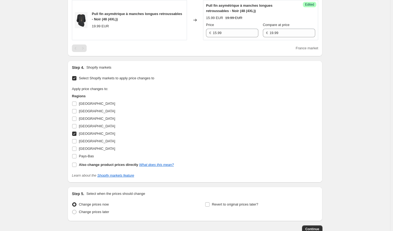
scroll to position [574, 0]
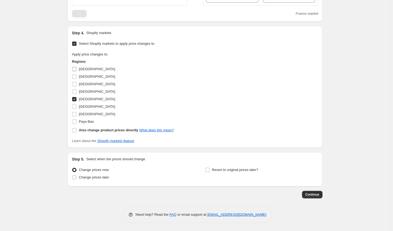
click at [75, 69] on input "[GEOGRAPHIC_DATA]" at bounding box center [74, 69] width 4 height 4
checkbox input "true"
click at [76, 79] on input "[GEOGRAPHIC_DATA]" at bounding box center [74, 77] width 4 height 4
checkbox input "true"
click at [76, 86] on input "[GEOGRAPHIC_DATA]" at bounding box center [74, 84] width 4 height 4
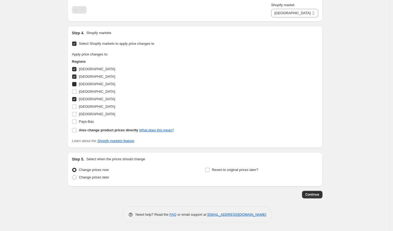
checkbox input "true"
drag, startPoint x: 78, startPoint y: 116, endPoint x: 76, endPoint y: 122, distance: 5.8
click at [76, 109] on input "[GEOGRAPHIC_DATA]" at bounding box center [74, 107] width 4 height 4
checkbox input "true"
click at [75, 118] on label "[GEOGRAPHIC_DATA]" at bounding box center [93, 115] width 43 height 8
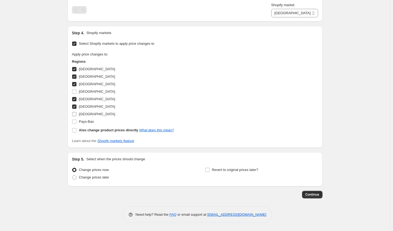
click at [75, 116] on input "[GEOGRAPHIC_DATA]" at bounding box center [74, 114] width 4 height 4
checkbox input "true"
click at [75, 124] on input "Pays-Bas" at bounding box center [74, 122] width 4 height 4
checkbox input "true"
click at [311, 197] on span "Continue" at bounding box center [312, 195] width 14 height 4
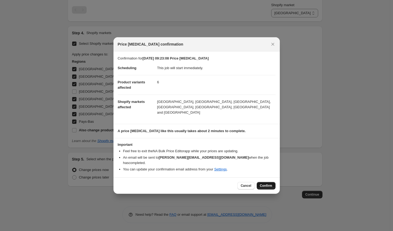
click at [270, 184] on span "Confirm" at bounding box center [266, 186] width 12 height 4
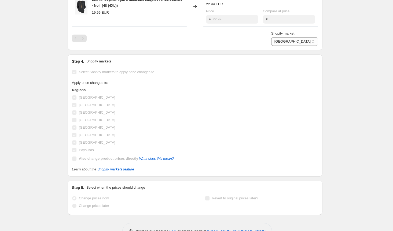
scroll to position [576, 0]
